Goal: Transaction & Acquisition: Purchase product/service

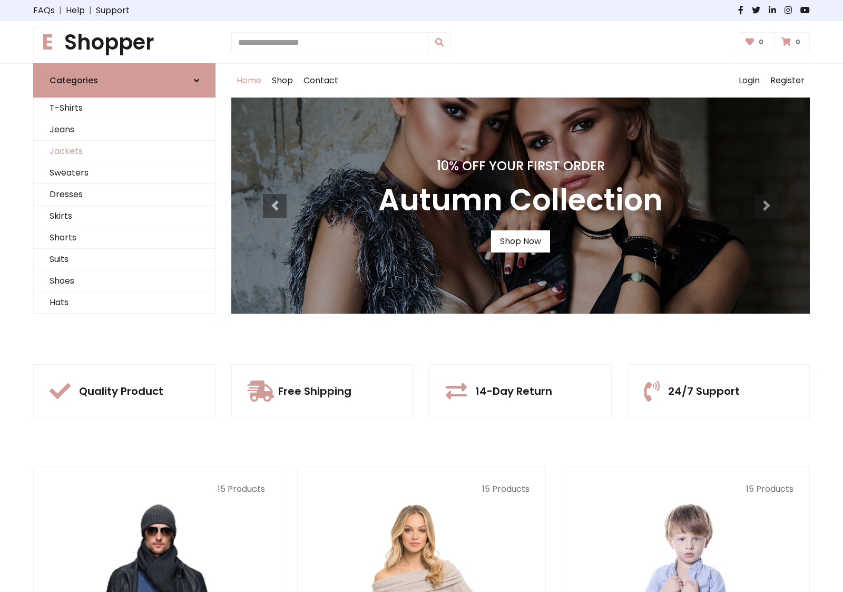
click at [124, 151] on link "Jackets" at bounding box center [124, 152] width 181 height 22
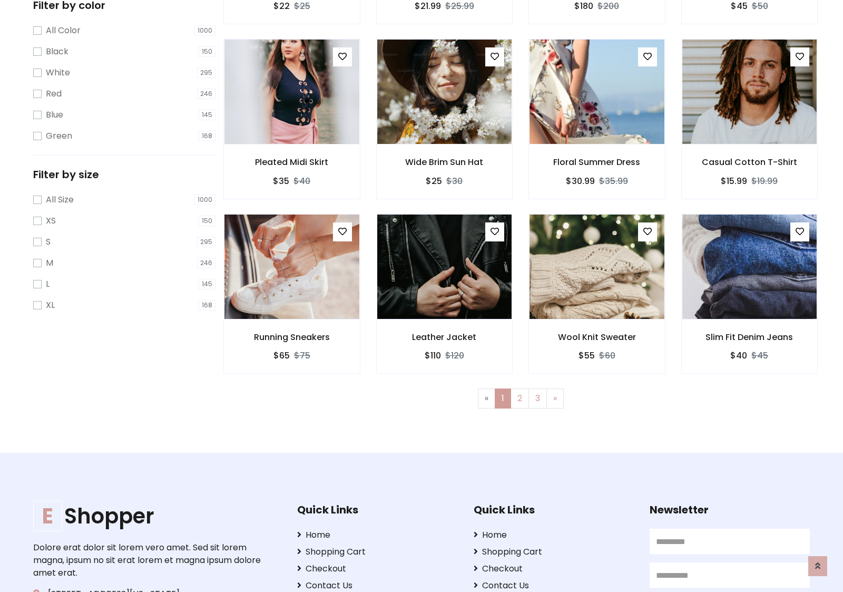
scroll to position [476, 0]
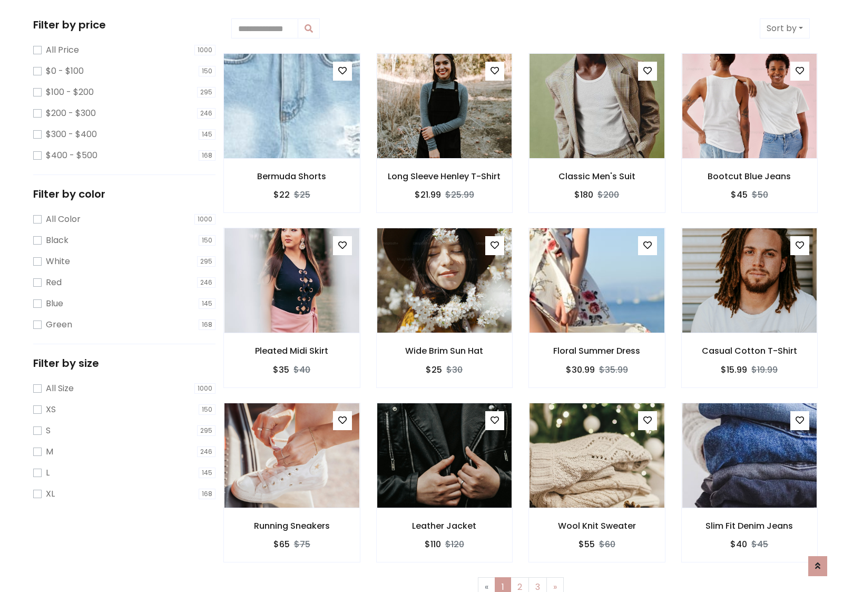
scroll to position [0, 0]
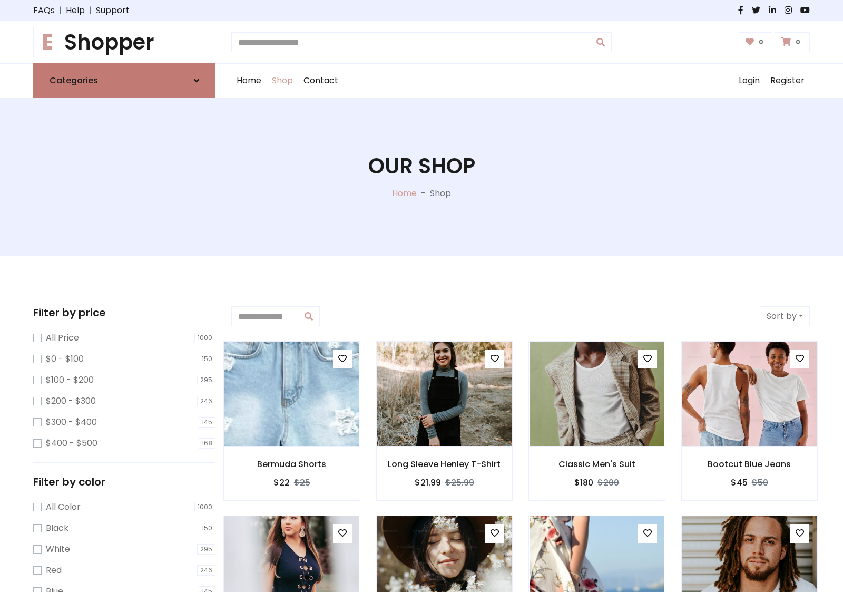
click at [124, 80] on link "Categories" at bounding box center [124, 80] width 182 height 34
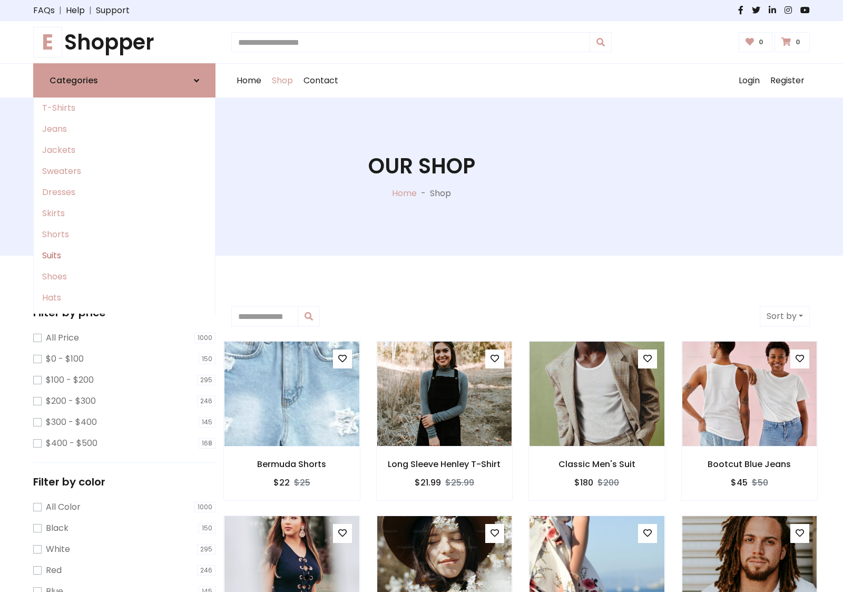
click at [124, 256] on link "Suits" at bounding box center [124, 255] width 181 height 21
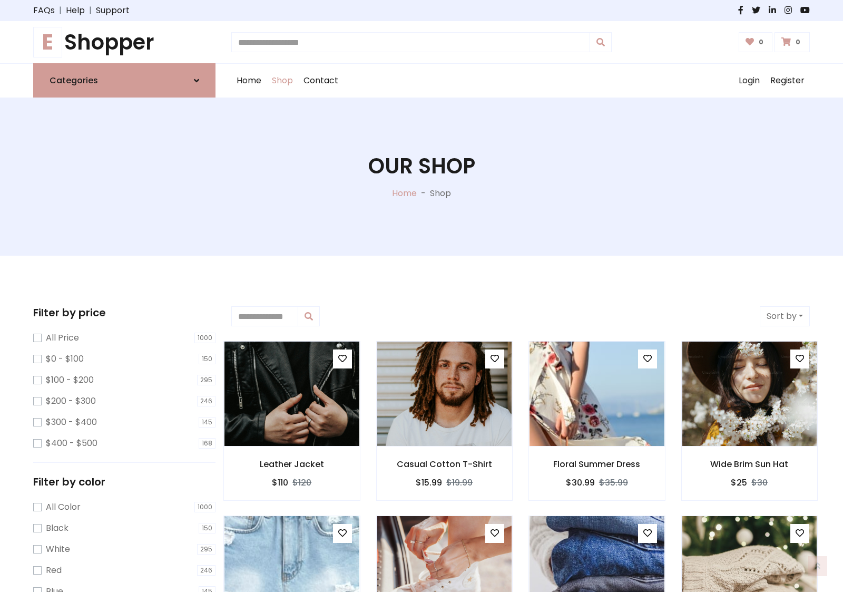
scroll to position [582, 0]
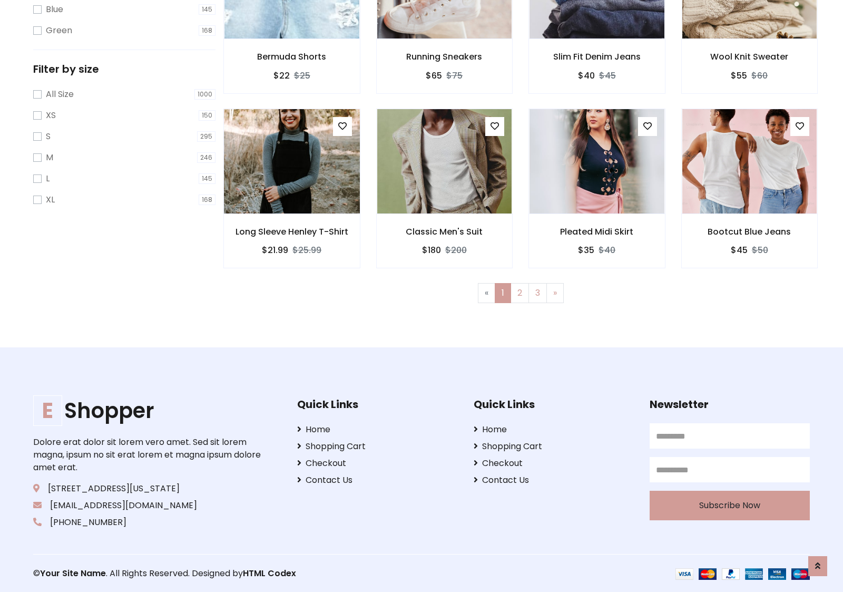
click at [291, 161] on img at bounding box center [292, 161] width 162 height 253
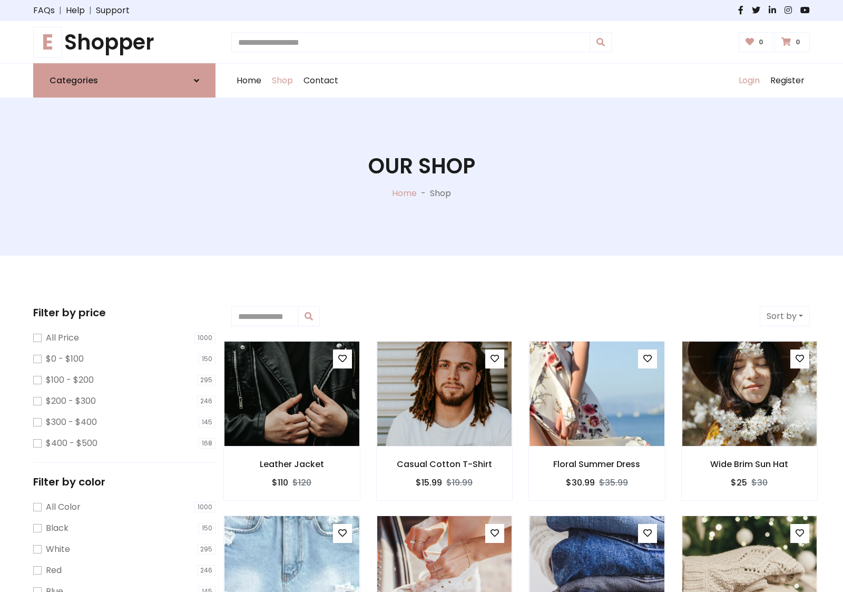
click at [749, 81] on link "Login" at bounding box center [750, 81] width 32 height 34
click at [197, 80] on icon at bounding box center [196, 80] width 5 height 8
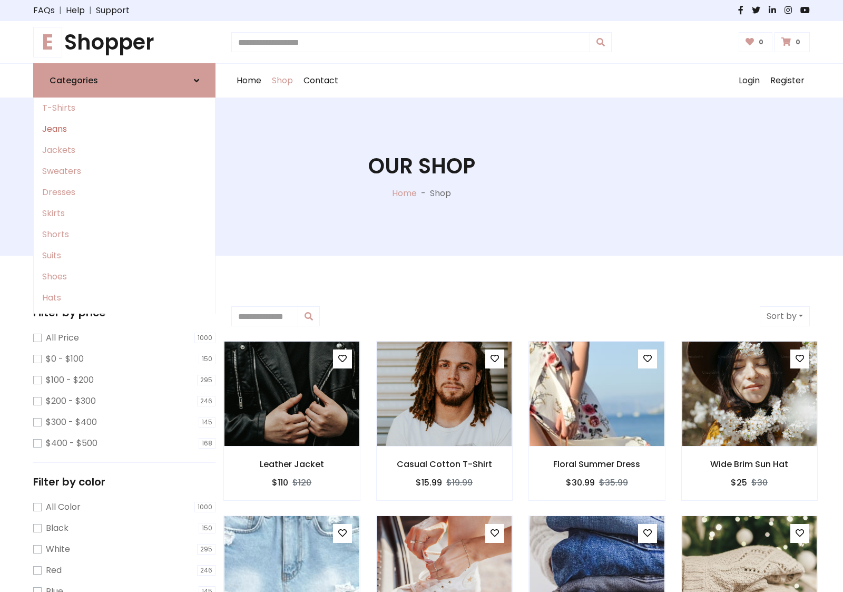
click at [124, 129] on link "Jeans" at bounding box center [124, 129] width 181 height 21
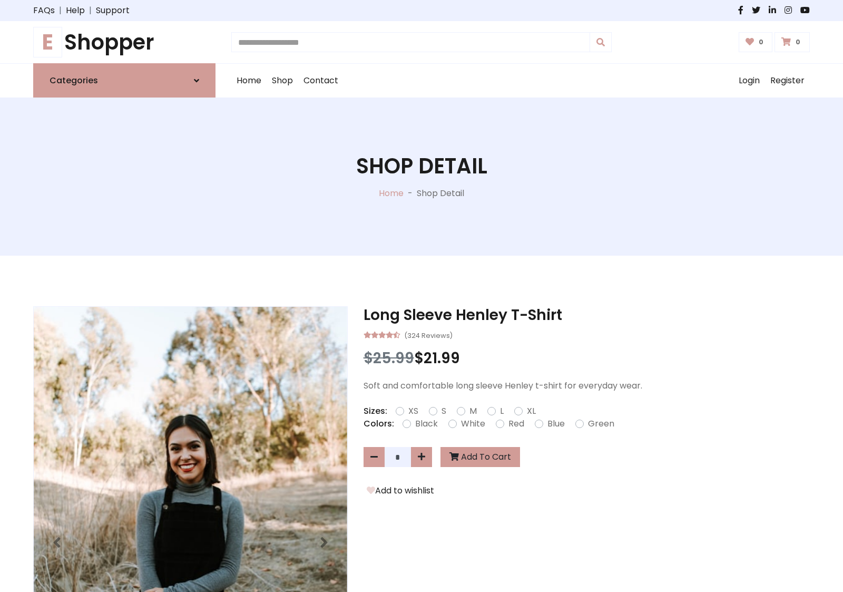
scroll to position [905, 0]
